Goal: Information Seeking & Learning: Learn about a topic

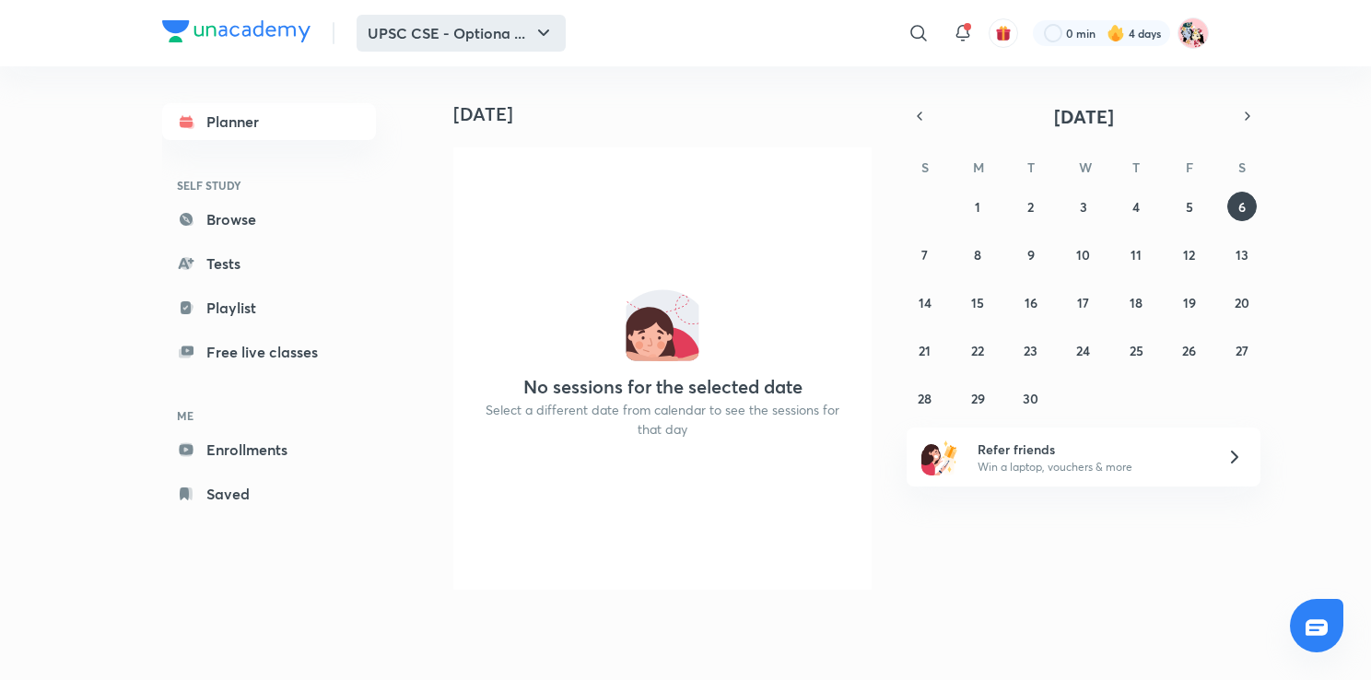
click at [518, 25] on button "UPSC CSE - Optiona ..." at bounding box center [461, 33] width 209 height 37
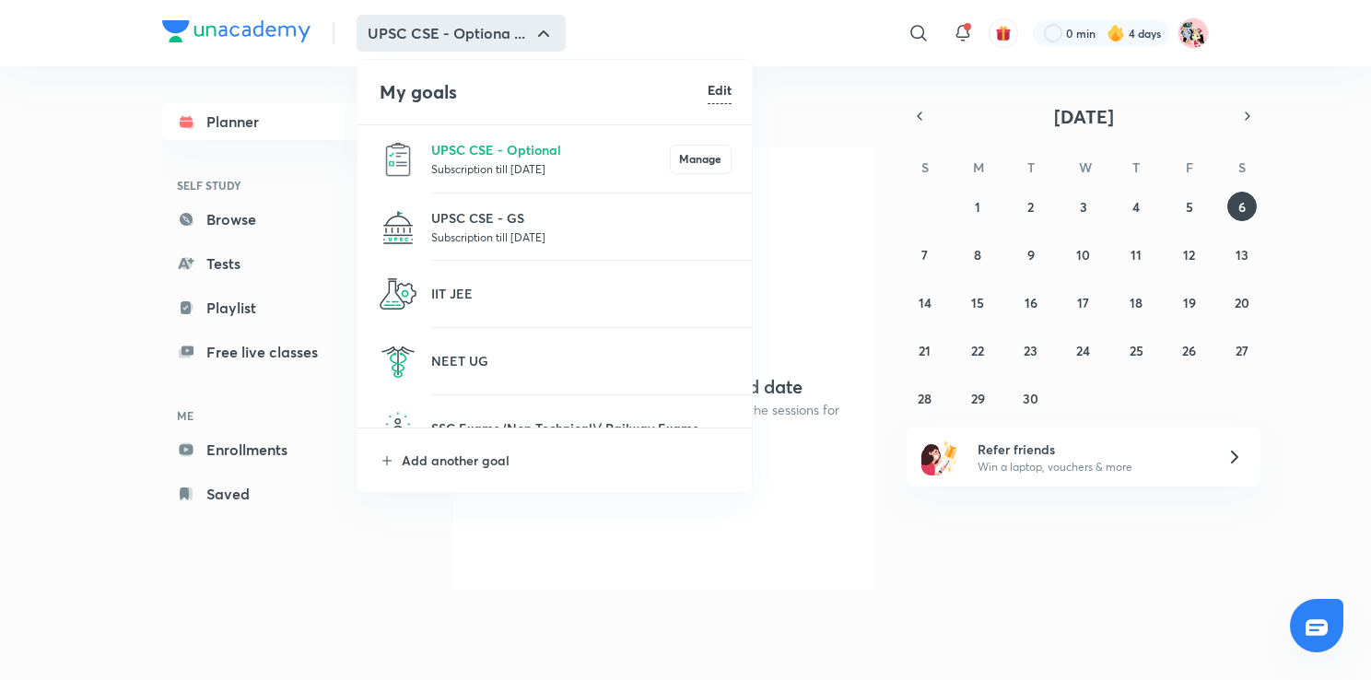
click at [543, 35] on div at bounding box center [685, 340] width 1371 height 680
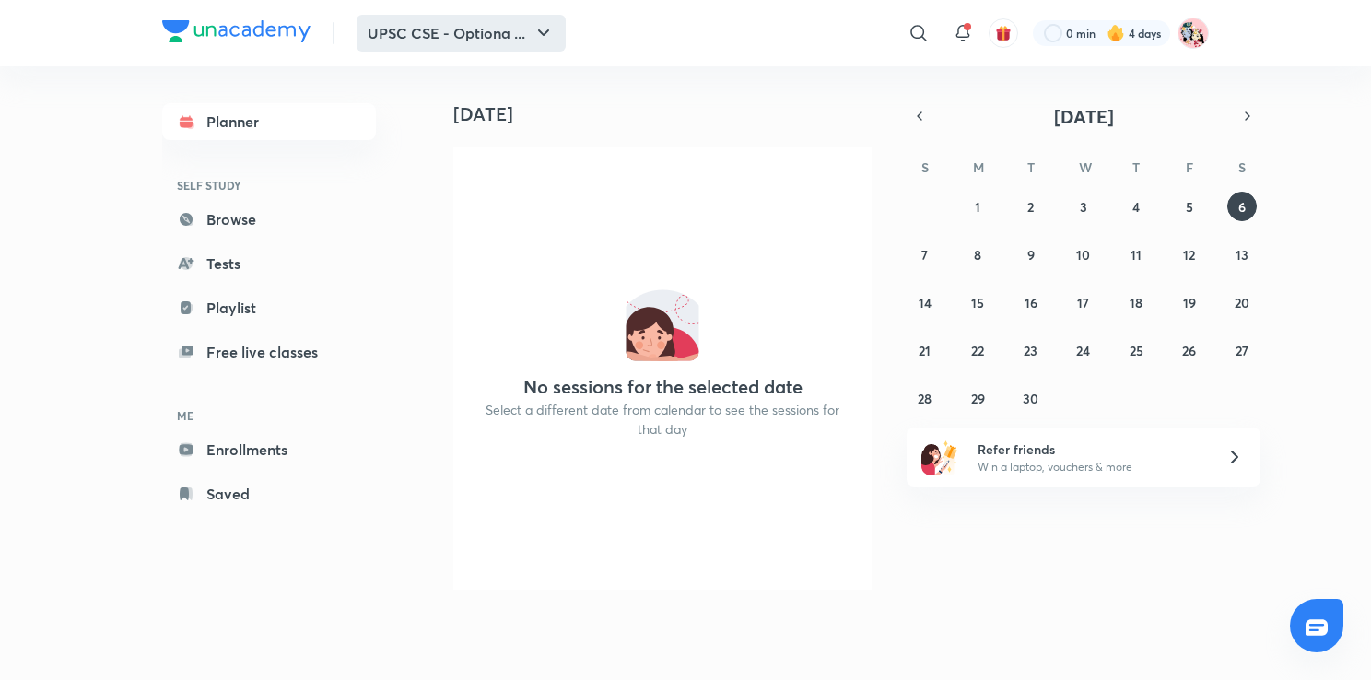
click at [534, 38] on icon "button" at bounding box center [544, 33] width 22 height 22
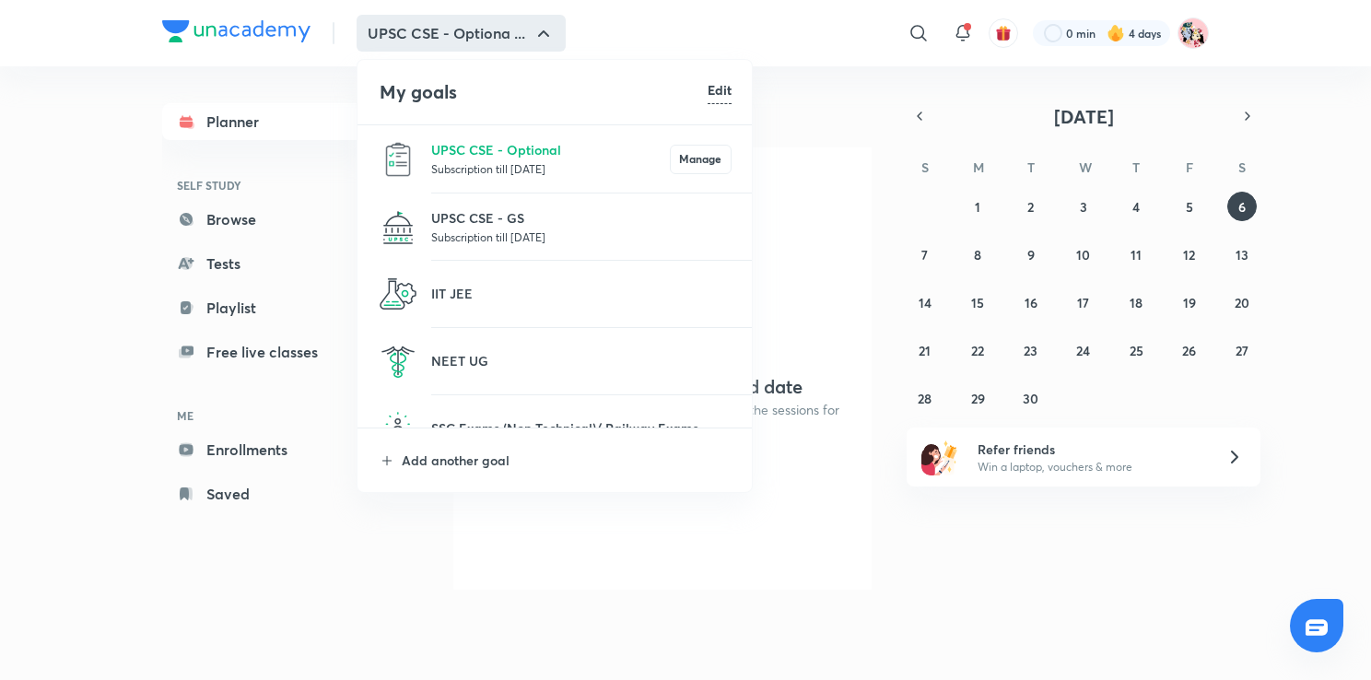
click at [534, 38] on div at bounding box center [685, 340] width 1371 height 680
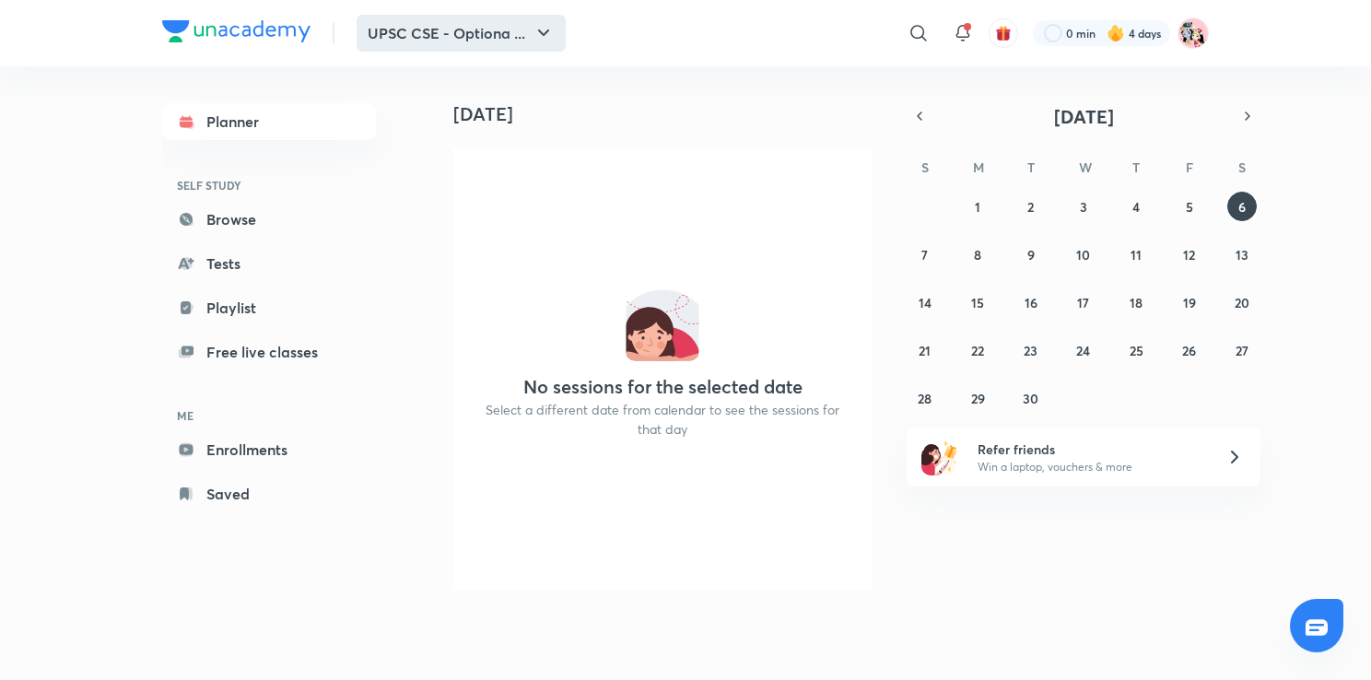
click at [468, 43] on button "UPSC CSE - Optiona ..." at bounding box center [461, 33] width 209 height 37
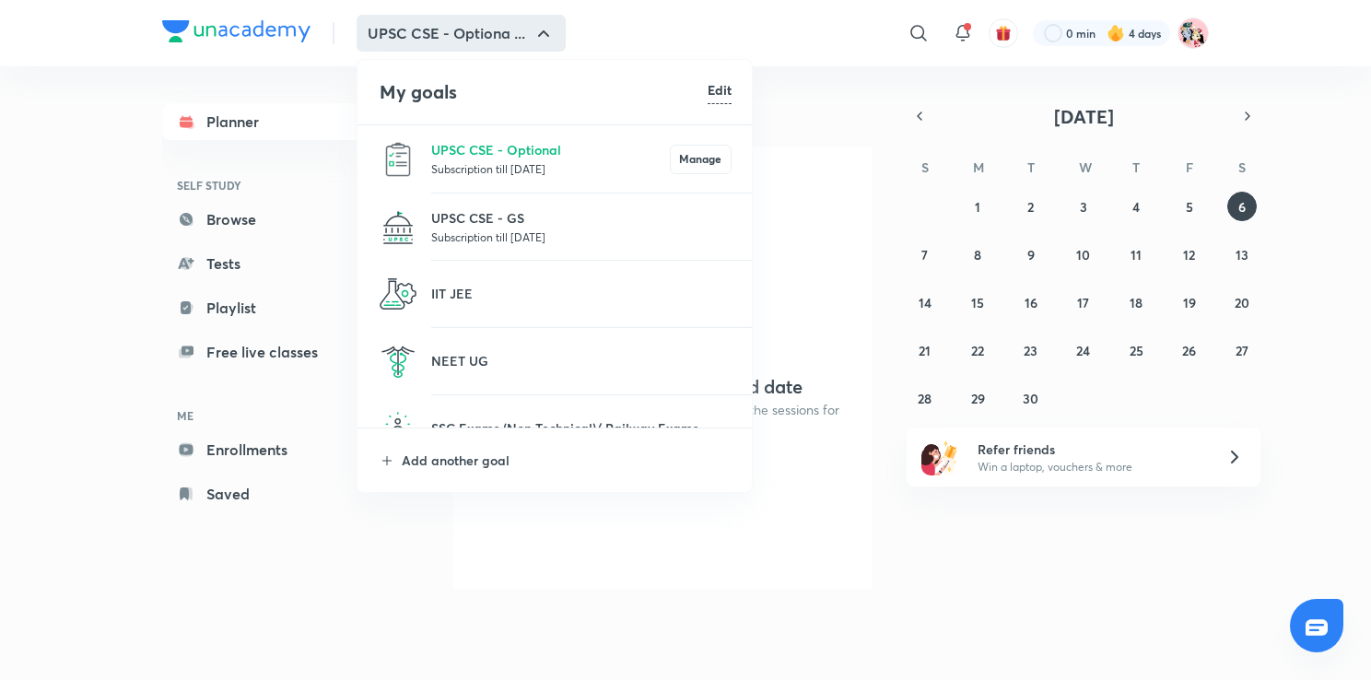
click at [35, 172] on div at bounding box center [685, 340] width 1371 height 680
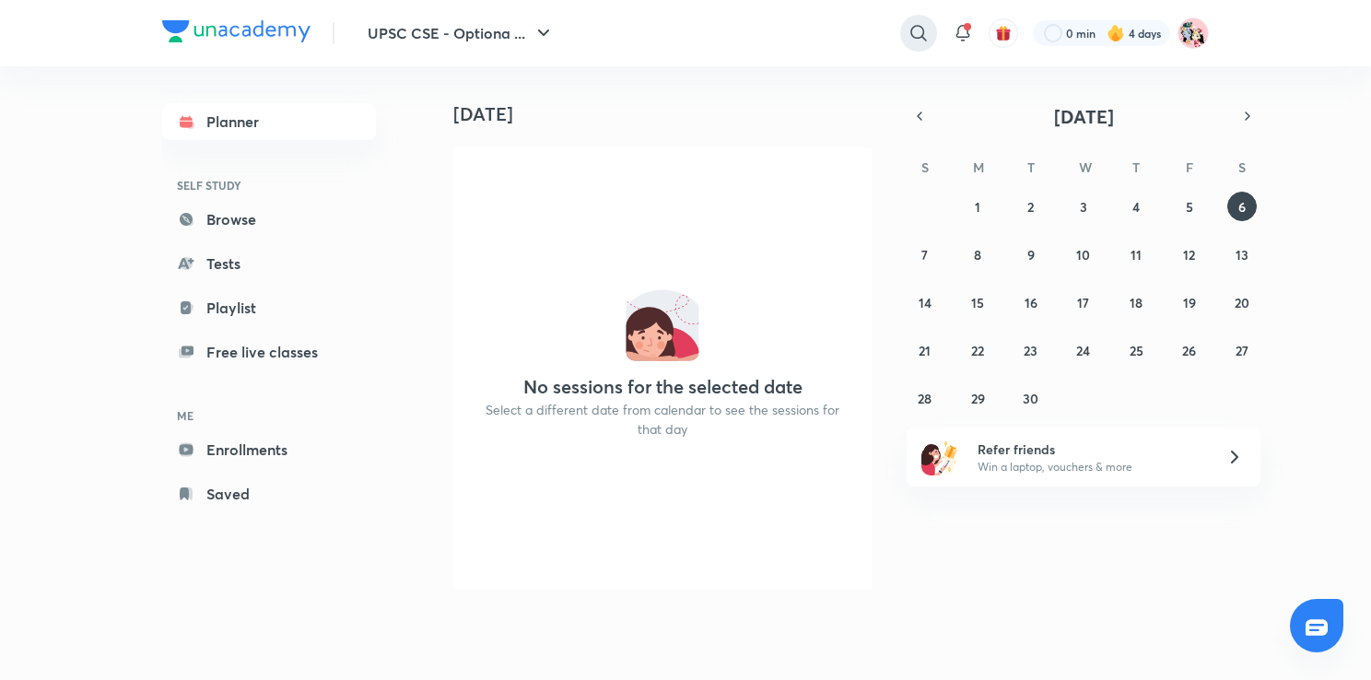
click at [919, 35] on icon at bounding box center [919, 33] width 22 height 22
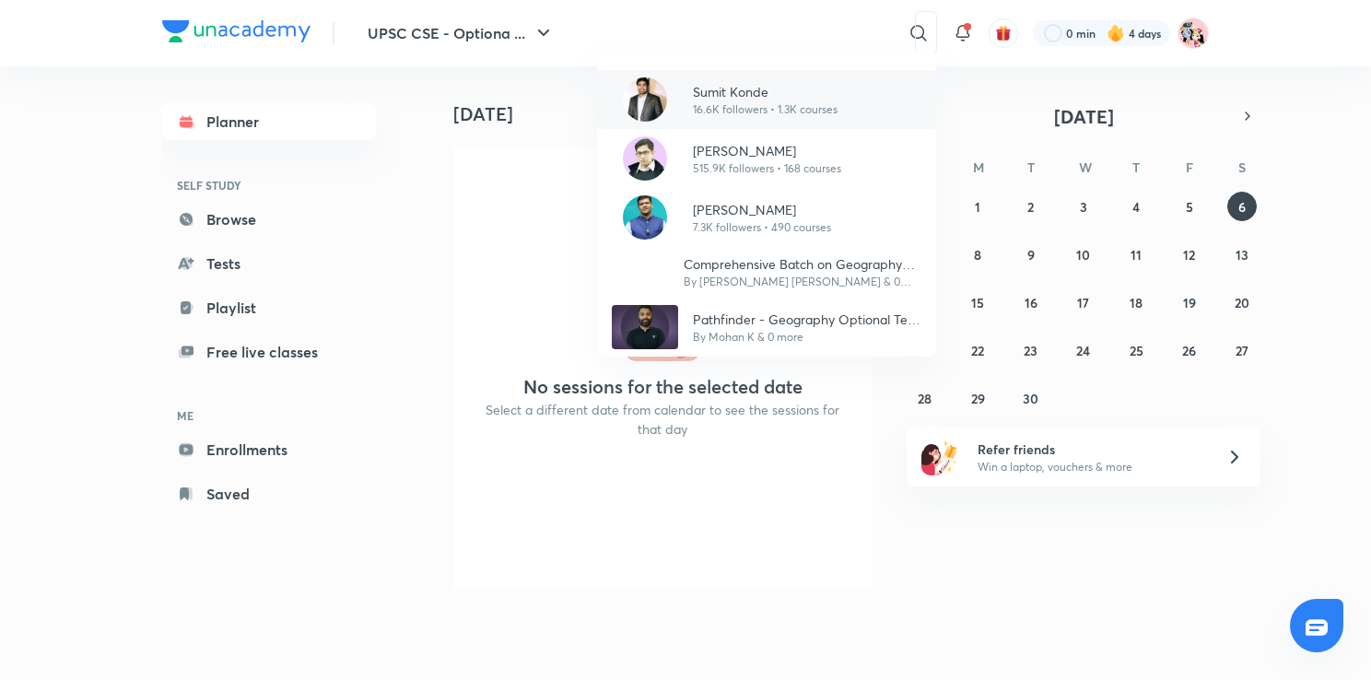
click at [724, 123] on div "[PERSON_NAME] 16.6K followers • 1.3K courses" at bounding box center [766, 99] width 339 height 59
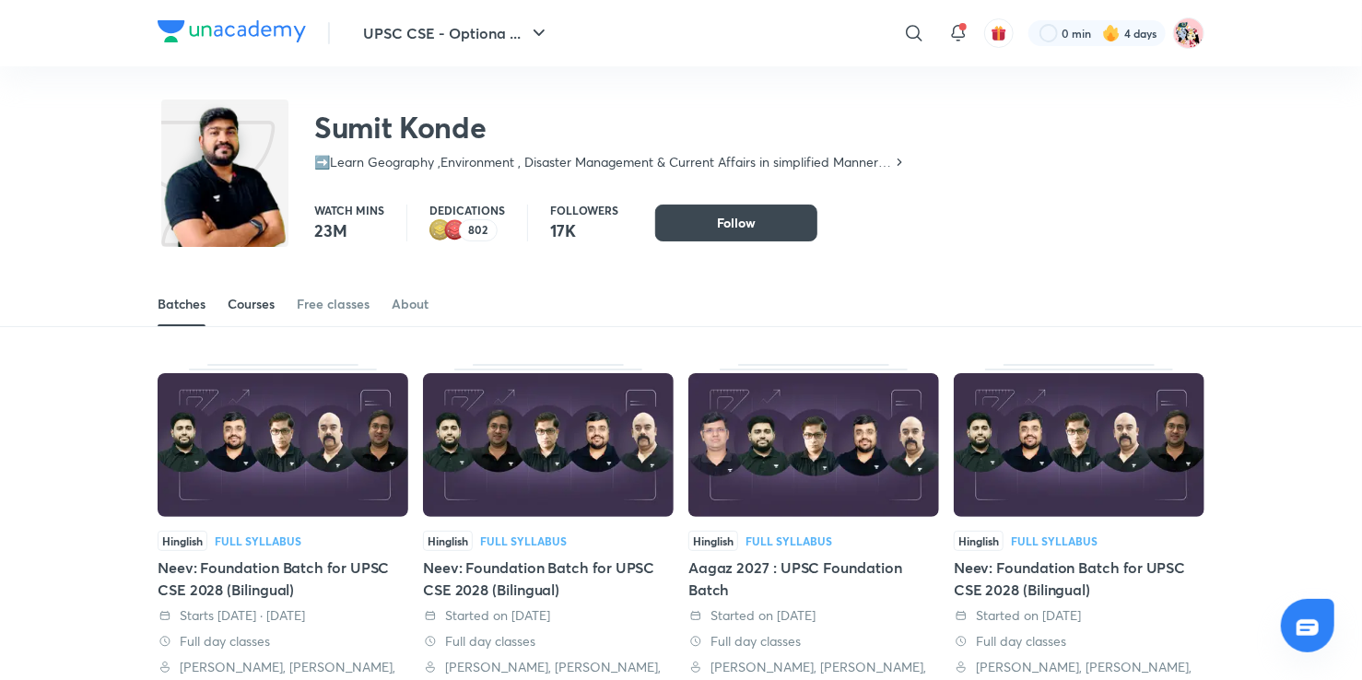
click at [265, 304] on div "Courses" at bounding box center [251, 304] width 47 height 18
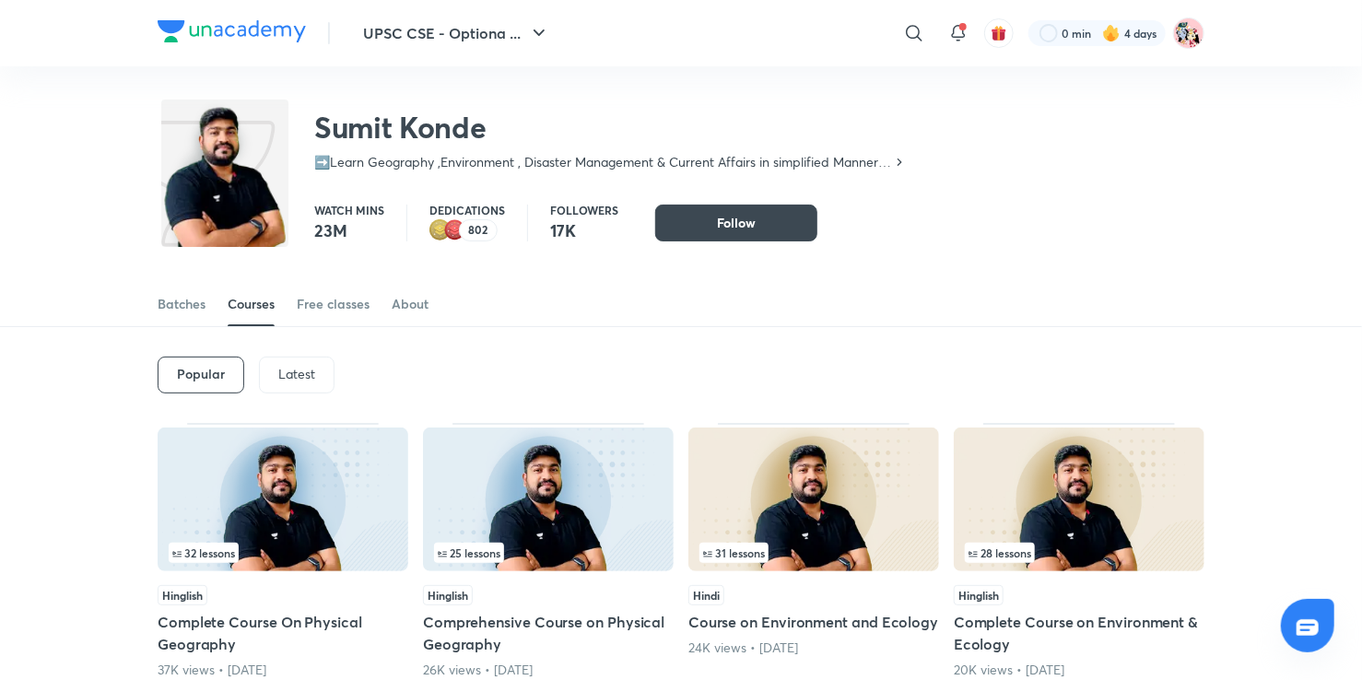
click at [318, 511] on img at bounding box center [283, 499] width 251 height 144
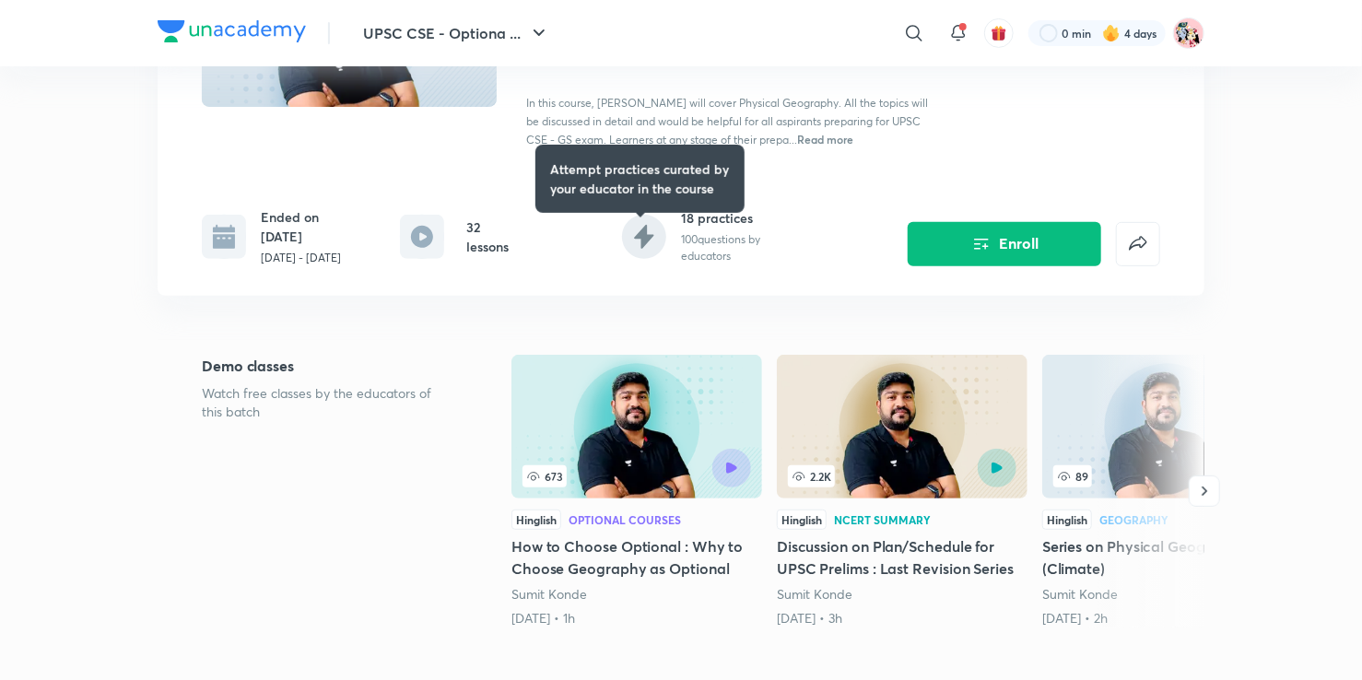
scroll to position [295, 0]
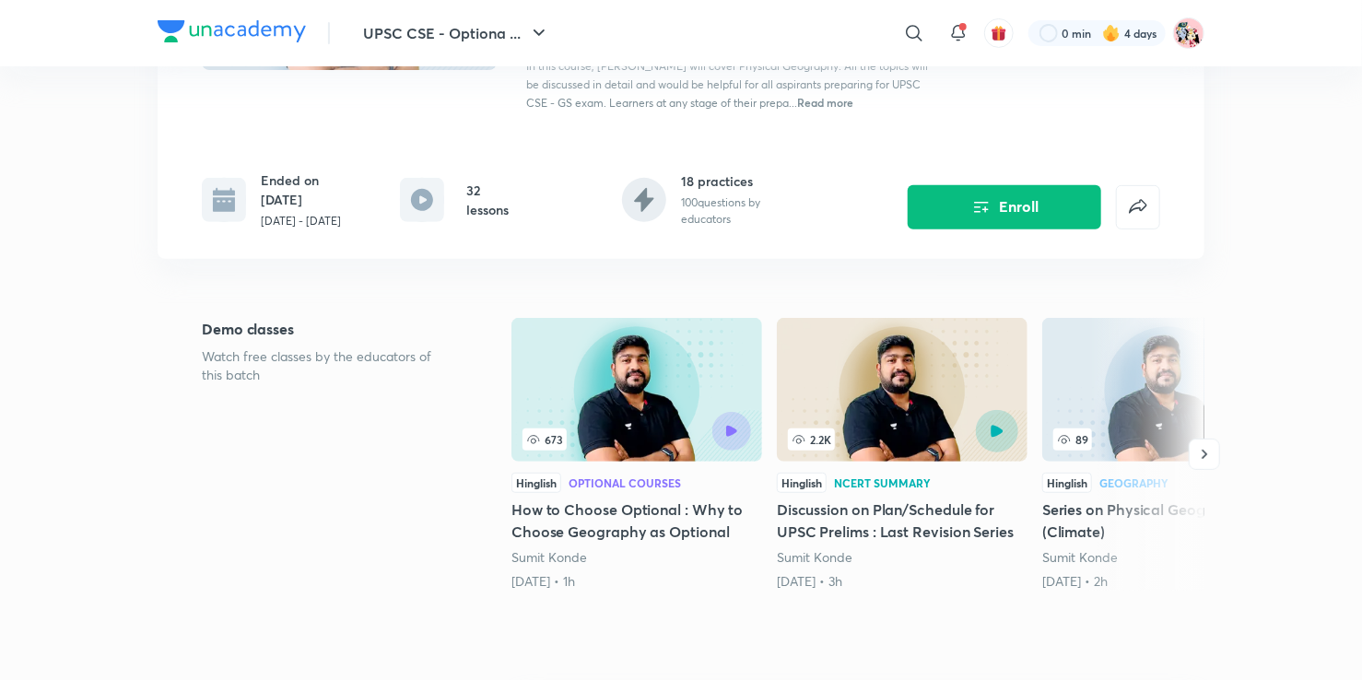
click at [1006, 433] on button "button" at bounding box center [997, 430] width 42 height 42
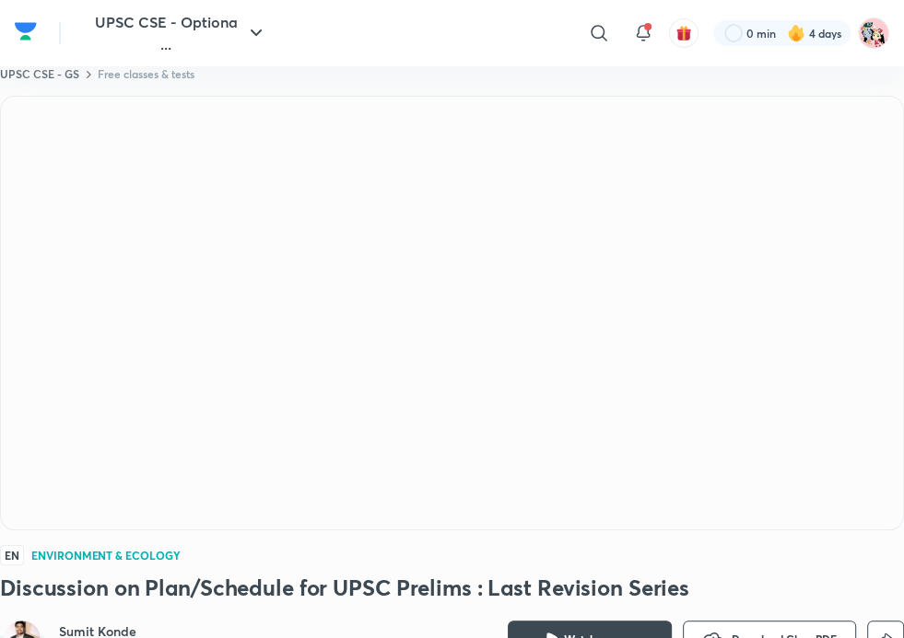
drag, startPoint x: 702, startPoint y: 10, endPoint x: 509, endPoint y: -99, distance: 221.1
